Goal: Task Accomplishment & Management: Manage account settings

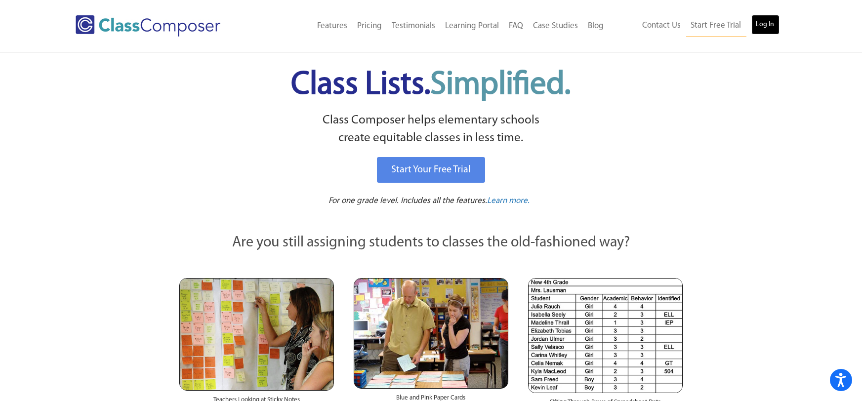
click at [766, 22] on link "Log In" at bounding box center [765, 25] width 28 height 20
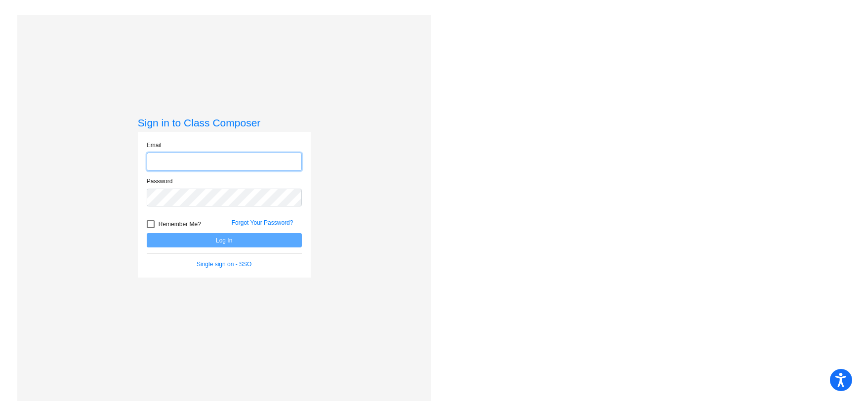
type input "sara_johnston@lkstevens.wednet.edu"
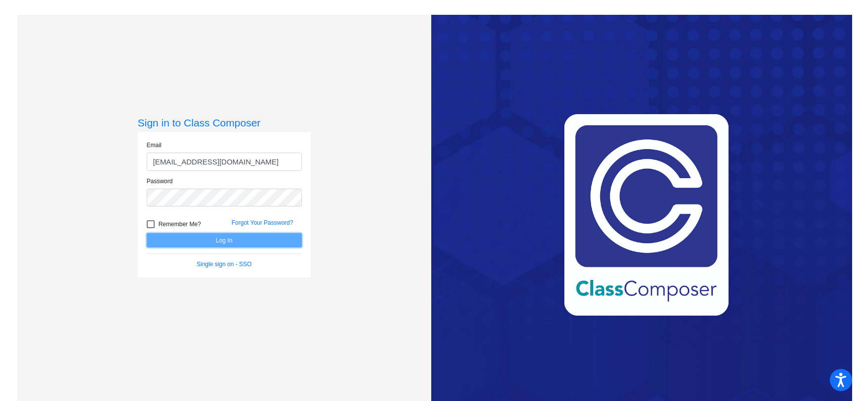
click at [244, 242] on button "Log In" at bounding box center [224, 240] width 155 height 14
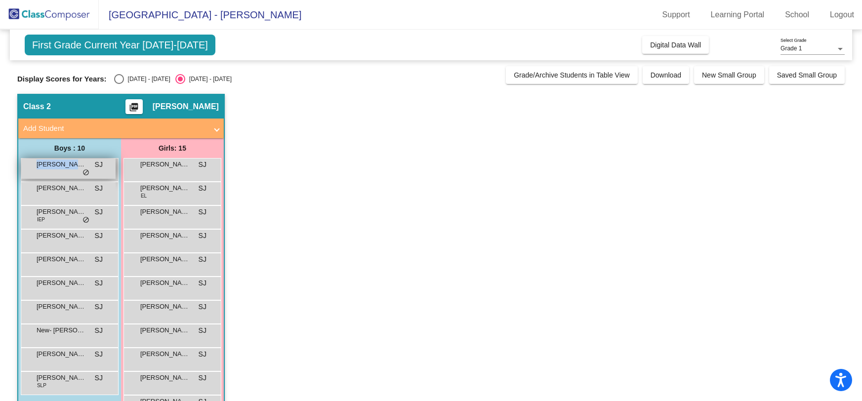
click at [75, 172] on div "Alexander Baker SJ lock do_not_disturb_alt" at bounding box center [68, 168] width 94 height 20
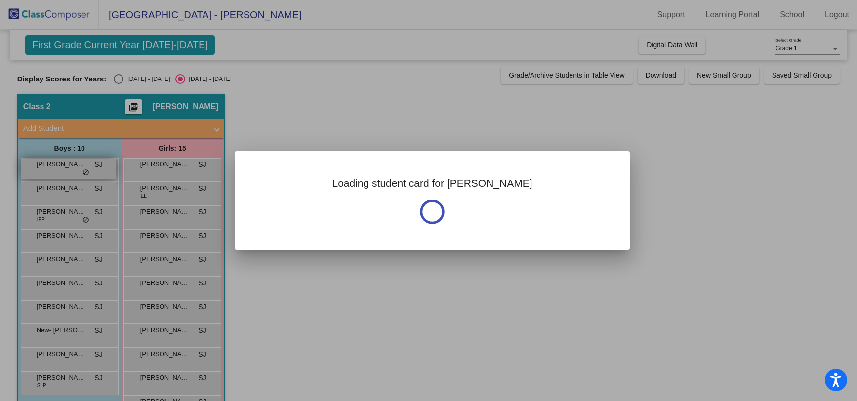
click at [77, 173] on div at bounding box center [428, 200] width 857 height 401
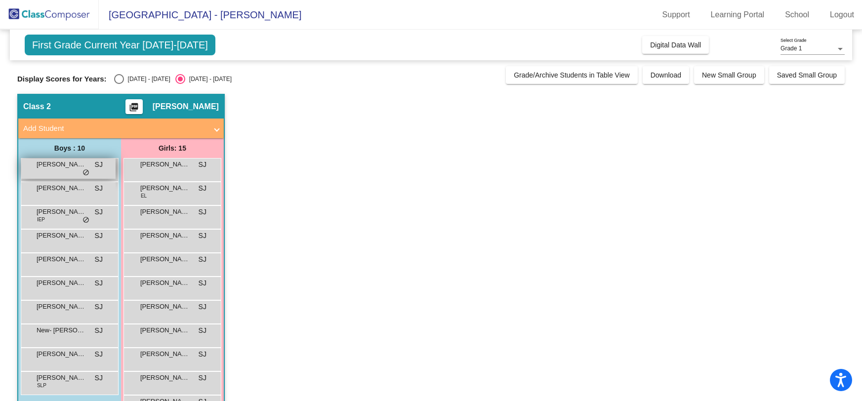
click at [79, 174] on div "Alexander Baker SJ lock do_not_disturb_alt" at bounding box center [68, 168] width 94 height 20
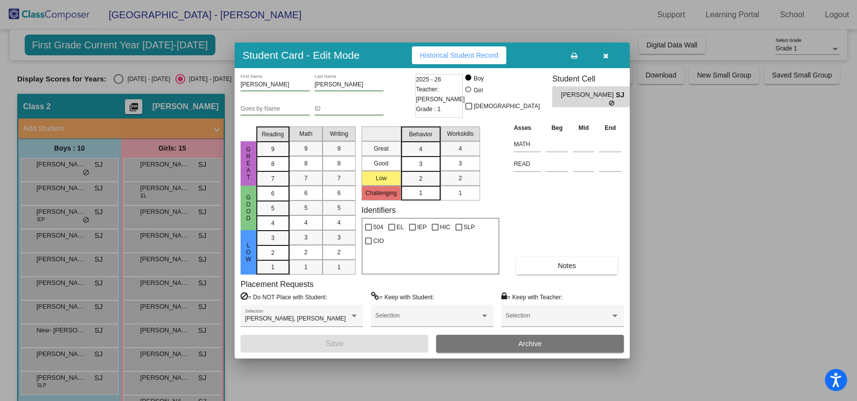
click at [104, 215] on div at bounding box center [428, 200] width 857 height 401
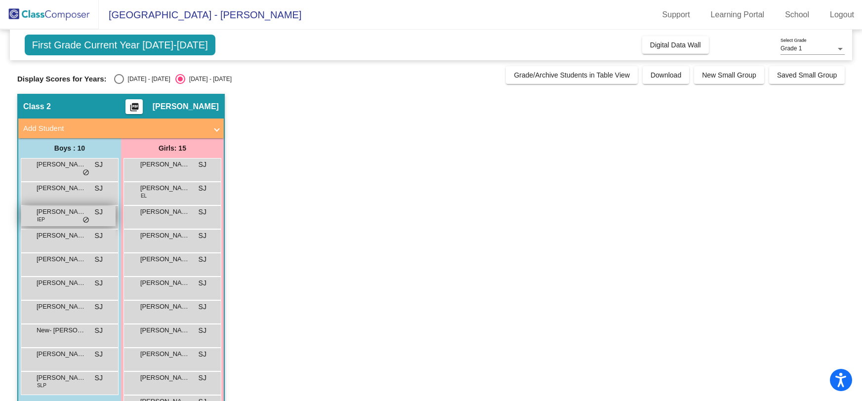
click at [94, 222] on div "Charlie Brewer IEP SJ lock do_not_disturb_alt" at bounding box center [68, 216] width 94 height 20
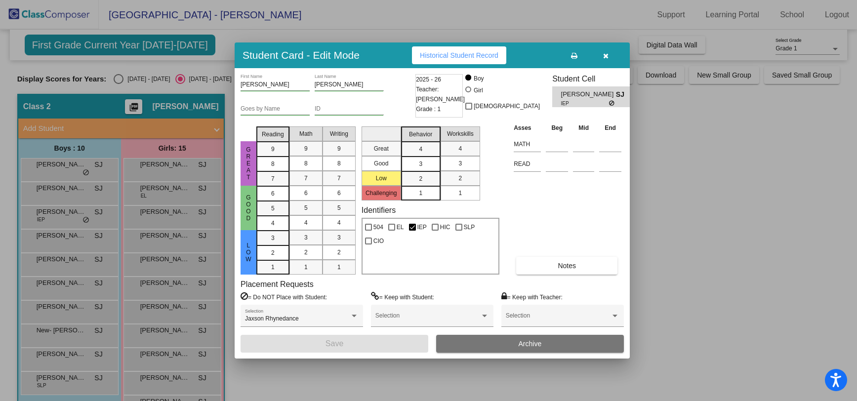
click at [67, 226] on div at bounding box center [428, 200] width 857 height 401
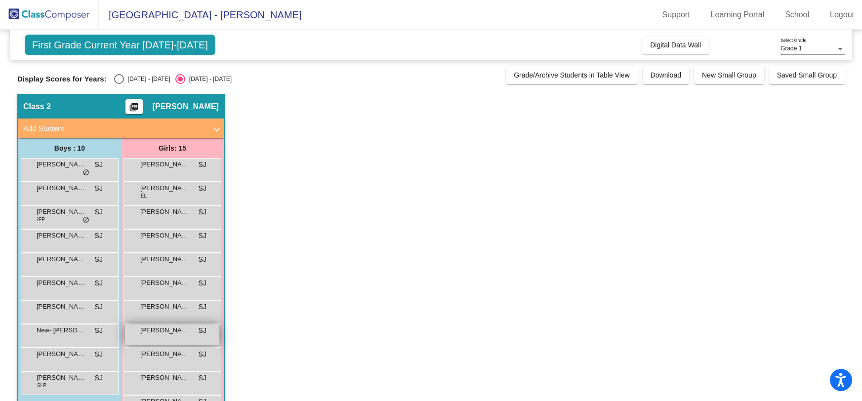
click at [171, 336] on div "Lily White SJ lock do_not_disturb_alt" at bounding box center [172, 334] width 94 height 20
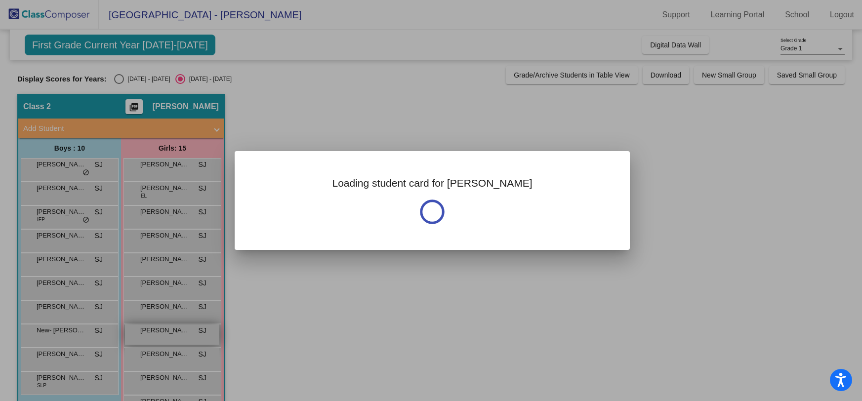
click at [171, 336] on div at bounding box center [431, 200] width 862 height 401
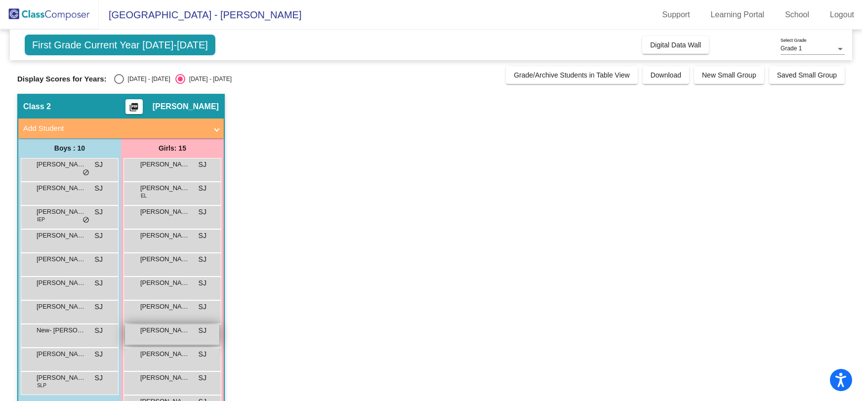
click at [171, 336] on div "Lily White SJ lock do_not_disturb_alt" at bounding box center [172, 334] width 94 height 20
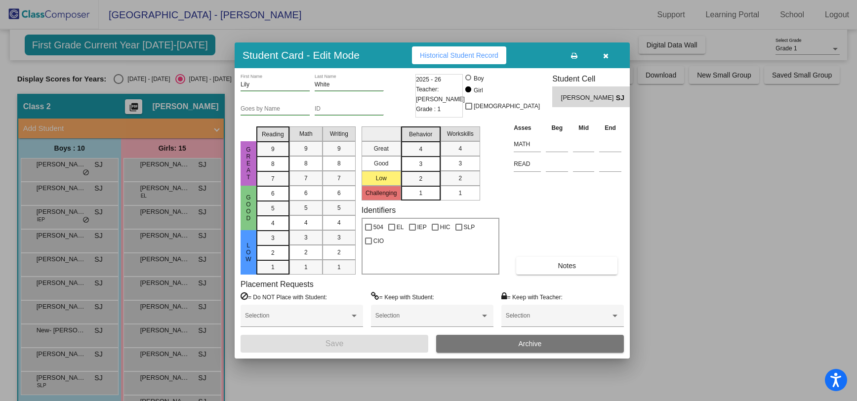
click at [113, 79] on div at bounding box center [428, 200] width 857 height 401
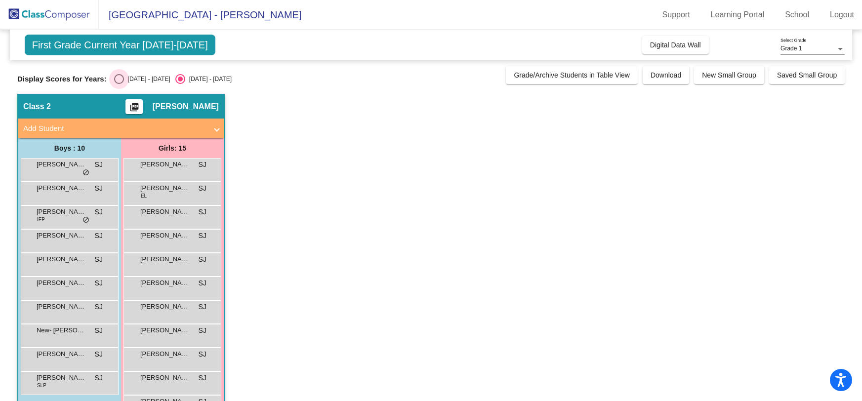
click at [114, 79] on div "Select an option" at bounding box center [119, 79] width 10 height 10
click at [118, 84] on input "2024 - 2025" at bounding box center [118, 84] width 0 height 0
radio input "true"
